Goal: Use online tool/utility

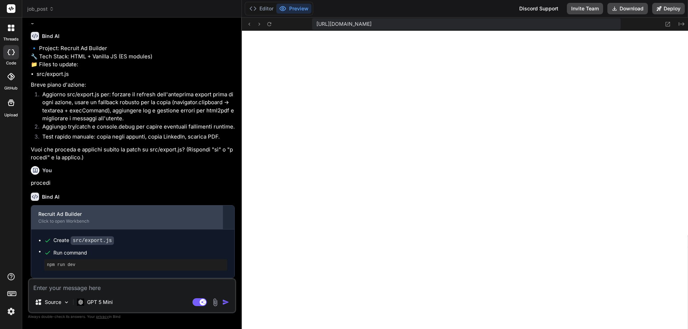
scroll to position [1153, 0]
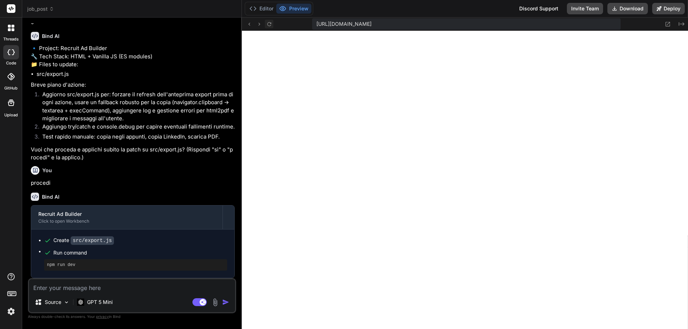
click at [270, 24] on icon at bounding box center [269, 24] width 6 height 6
click at [669, 8] on button "Deploy" at bounding box center [668, 8] width 33 height 11
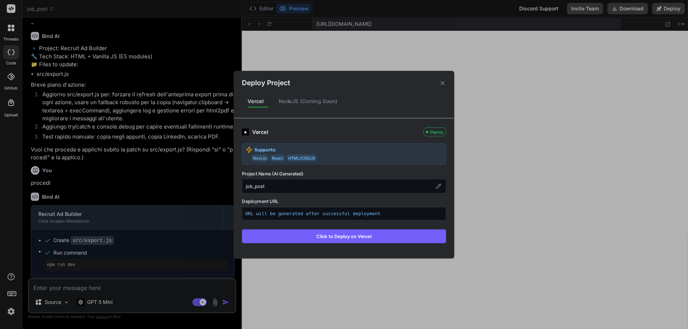
click at [263, 131] on div "Vercel" at bounding box center [336, 132] width 168 height 8
click at [294, 101] on div "NodeJS (Coming Soon)" at bounding box center [308, 101] width 70 height 15
click at [438, 184] on icon at bounding box center [438, 186] width 6 height 6
click at [304, 187] on input "job_post" at bounding box center [344, 186] width 204 height 14
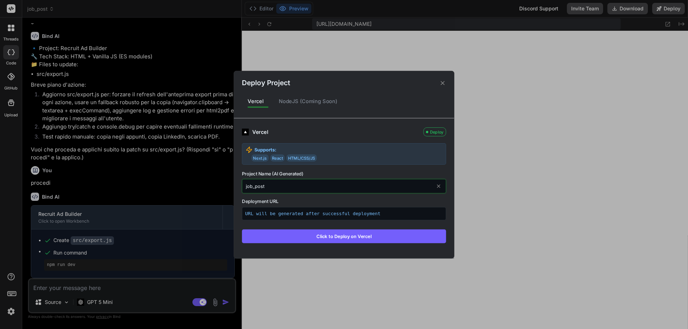
click at [304, 187] on input "job_post" at bounding box center [344, 186] width 204 height 14
type input "c"
type input "Cedolyno Tool JobIntake"
click at [359, 233] on button "Click to Deploy on Vercel" at bounding box center [344, 236] width 204 height 14
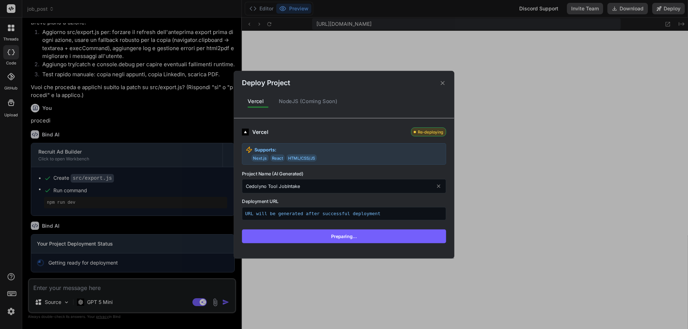
scroll to position [1216, 0]
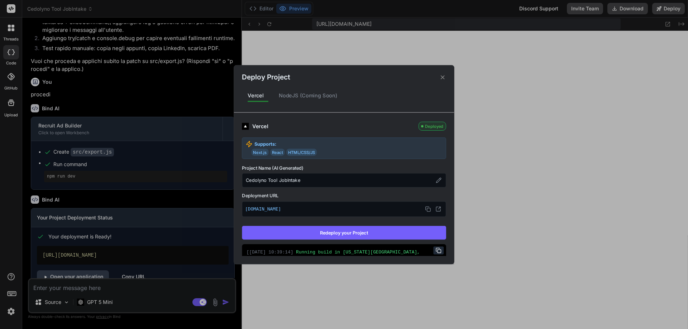
type textarea "x"
